Goal: Information Seeking & Learning: Learn about a topic

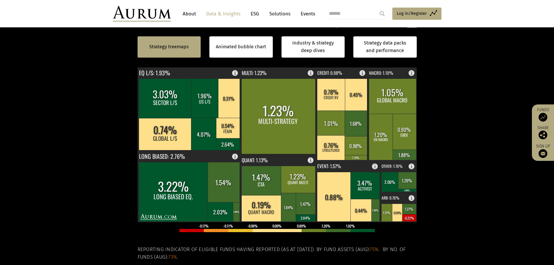
scroll to position [116, 0]
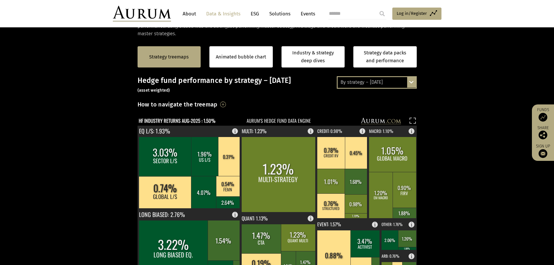
click at [415, 83] on div "By strategy – [DATE] By strategy – [DATE] By strategy – year to date 2016 – [DA…" at bounding box center [377, 82] width 80 height 12
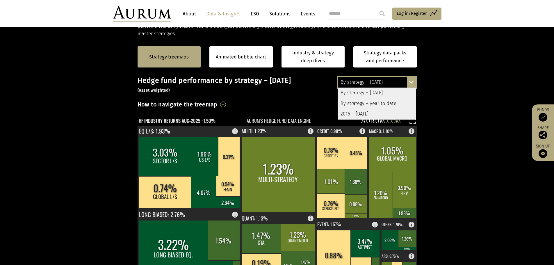
click at [392, 100] on div "By strategy – year to date" at bounding box center [377, 103] width 78 height 10
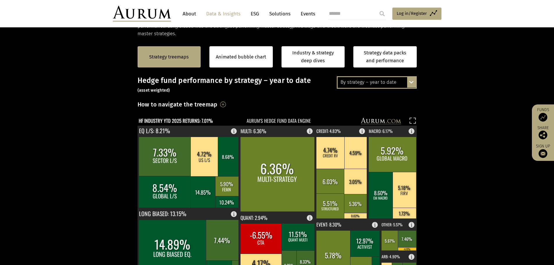
scroll to position [145, 0]
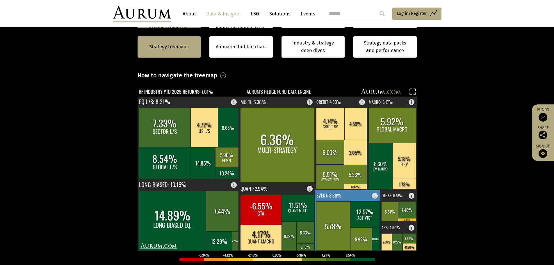
click at [344, 193] on rect at bounding box center [348, 220] width 66 height 61
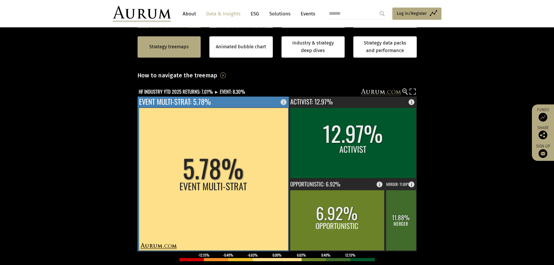
click at [243, 97] on rect at bounding box center [214, 174] width 152 height 155
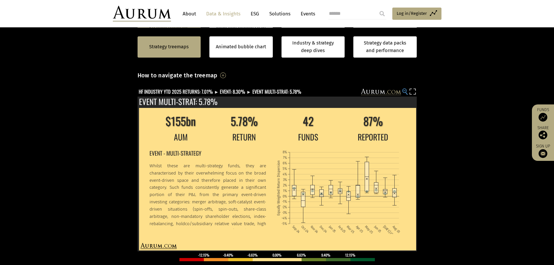
click at [404, 90] on circle at bounding box center [404, 91] width 4 height 4
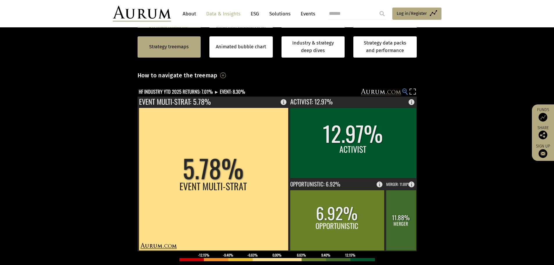
click at [404, 92] on circle at bounding box center [404, 91] width 4 height 4
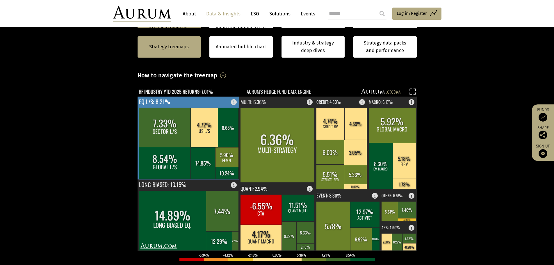
click at [204, 100] on rect at bounding box center [189, 138] width 102 height 83
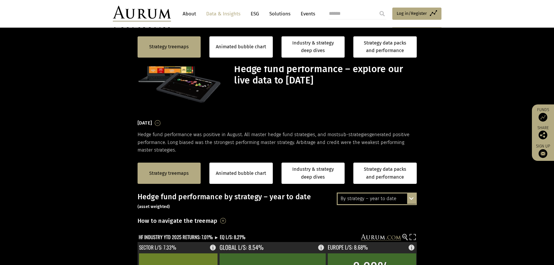
scroll to position [145, 0]
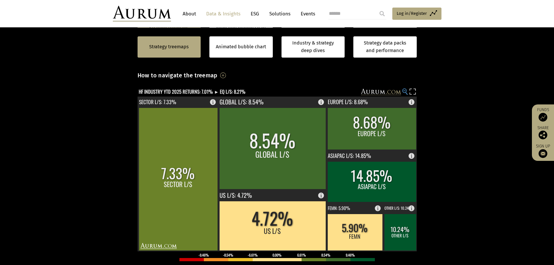
click at [405, 90] on circle at bounding box center [404, 91] width 4 height 4
